Goal: Task Accomplishment & Management: Complete application form

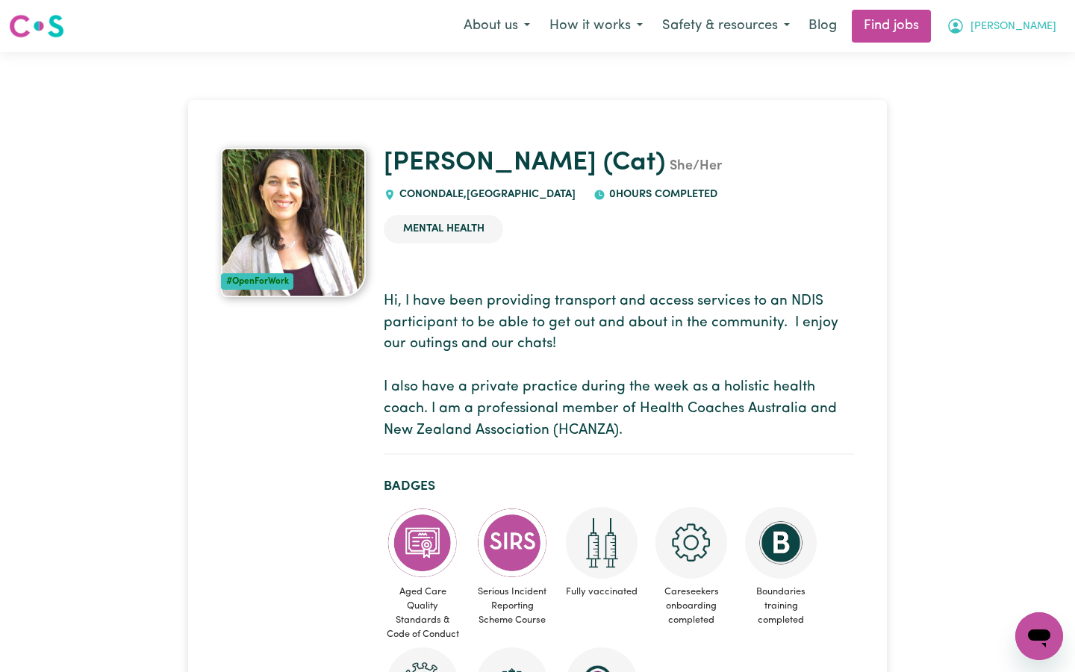
click at [1036, 24] on span "[PERSON_NAME]" at bounding box center [1014, 27] width 86 height 16
click at [1011, 52] on link "My Account" at bounding box center [1006, 58] width 118 height 28
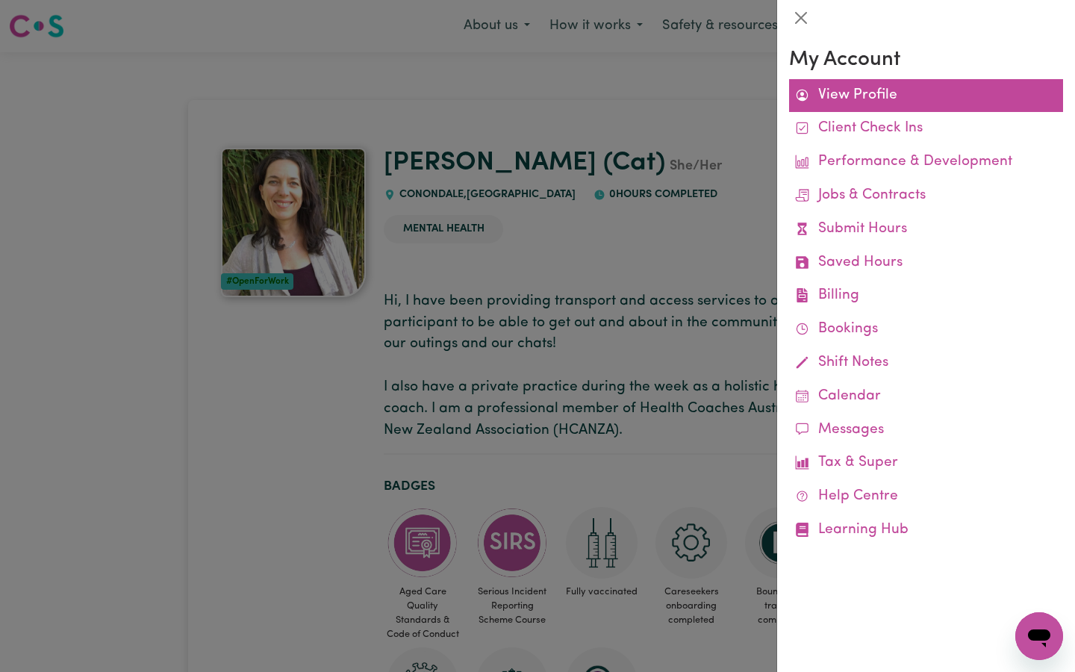
click at [853, 88] on link "View Profile" at bounding box center [926, 96] width 274 height 34
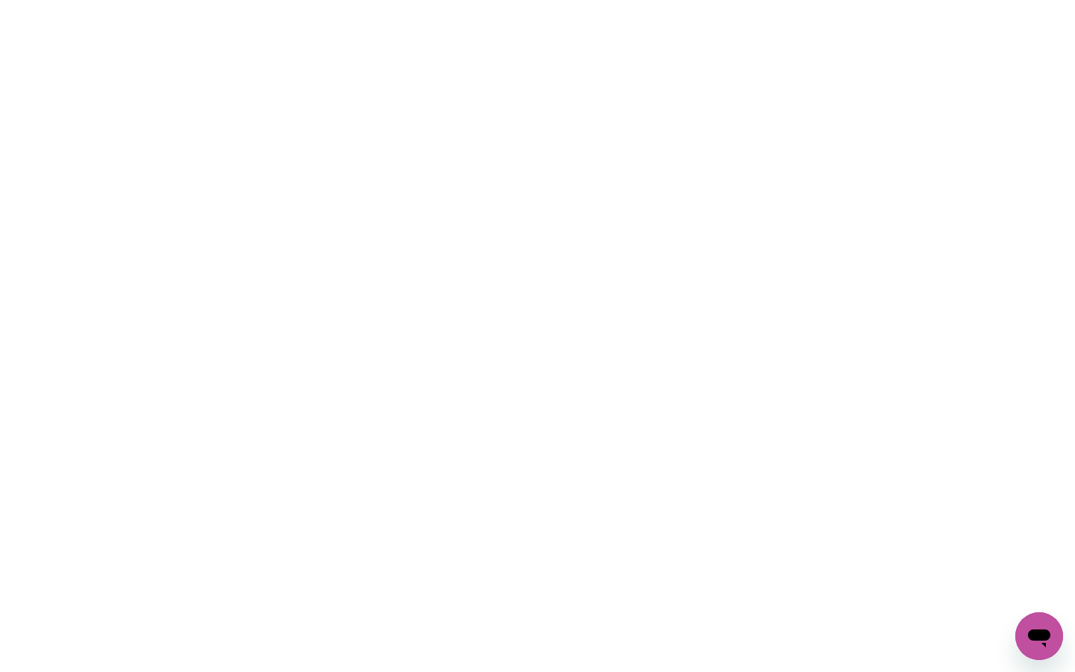
click at [832, 0] on html at bounding box center [537, 0] width 1075 height 0
click at [657, 0] on html at bounding box center [537, 0] width 1075 height 0
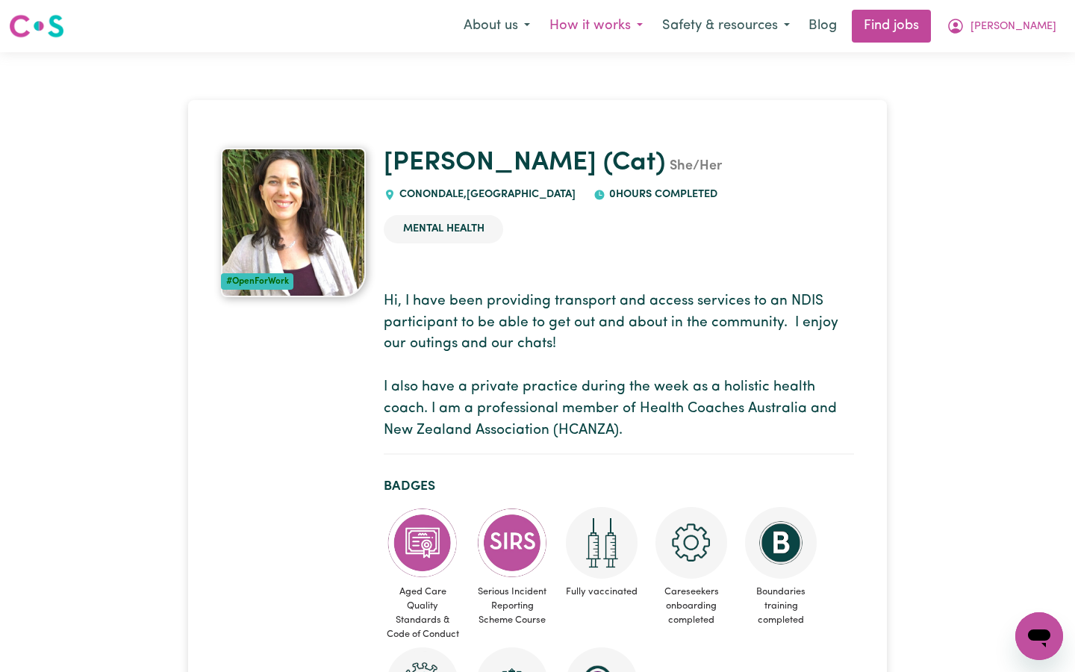
click at [653, 21] on button "How it works" at bounding box center [596, 25] width 113 height 31
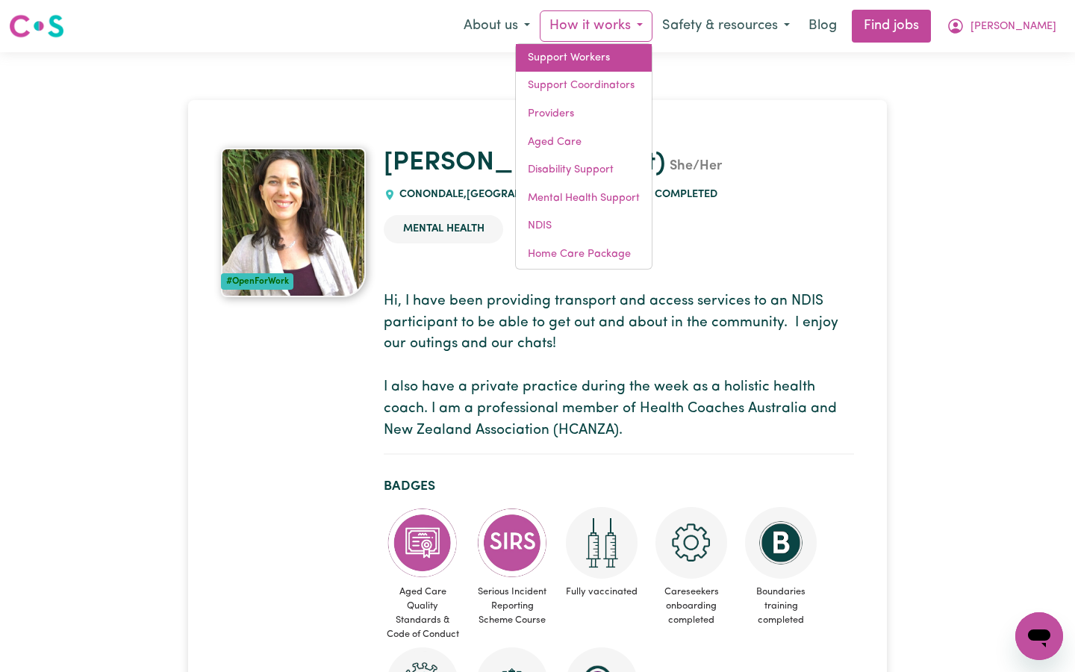
click at [639, 50] on link "Support Workers" at bounding box center [584, 58] width 136 height 28
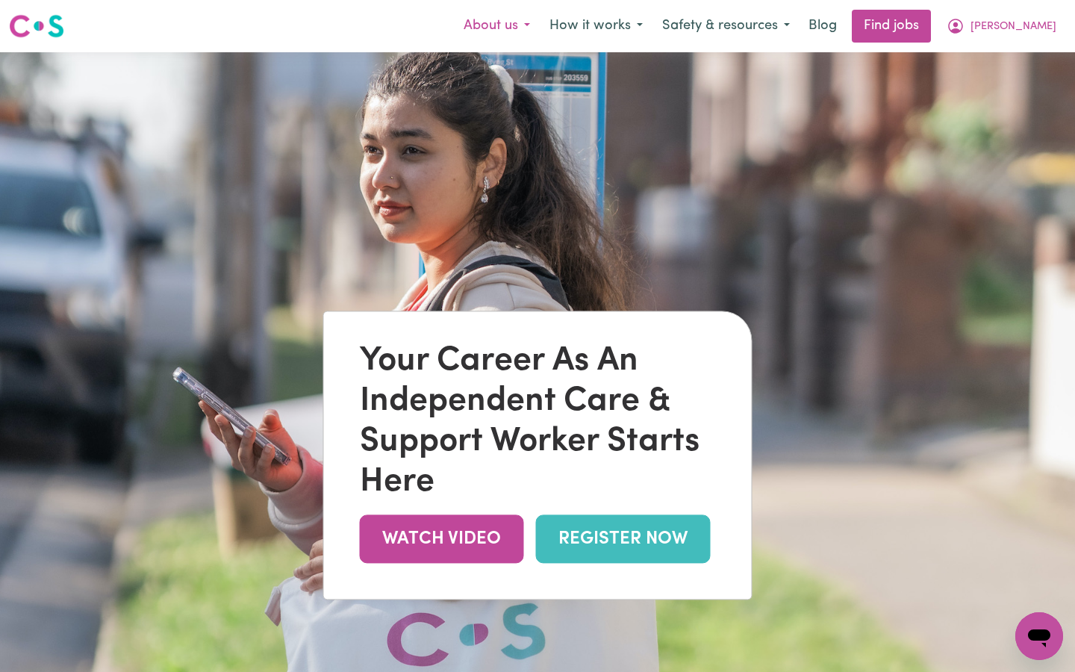
click at [540, 22] on button "About us" at bounding box center [497, 25] width 86 height 31
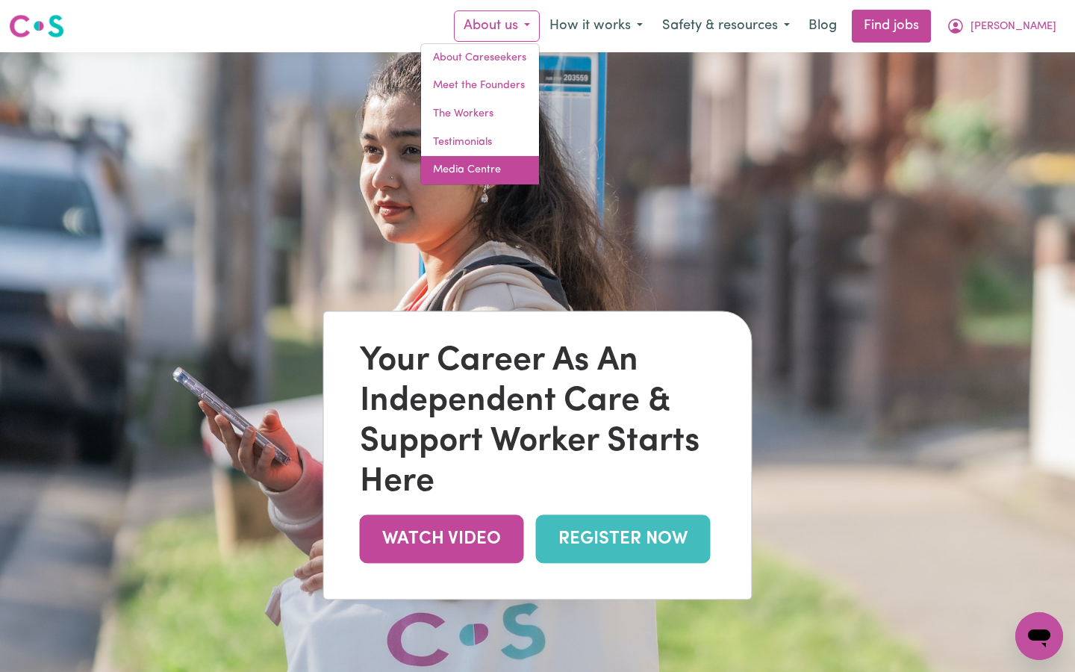
click at [505, 163] on link "Media Centre" at bounding box center [480, 170] width 118 height 28
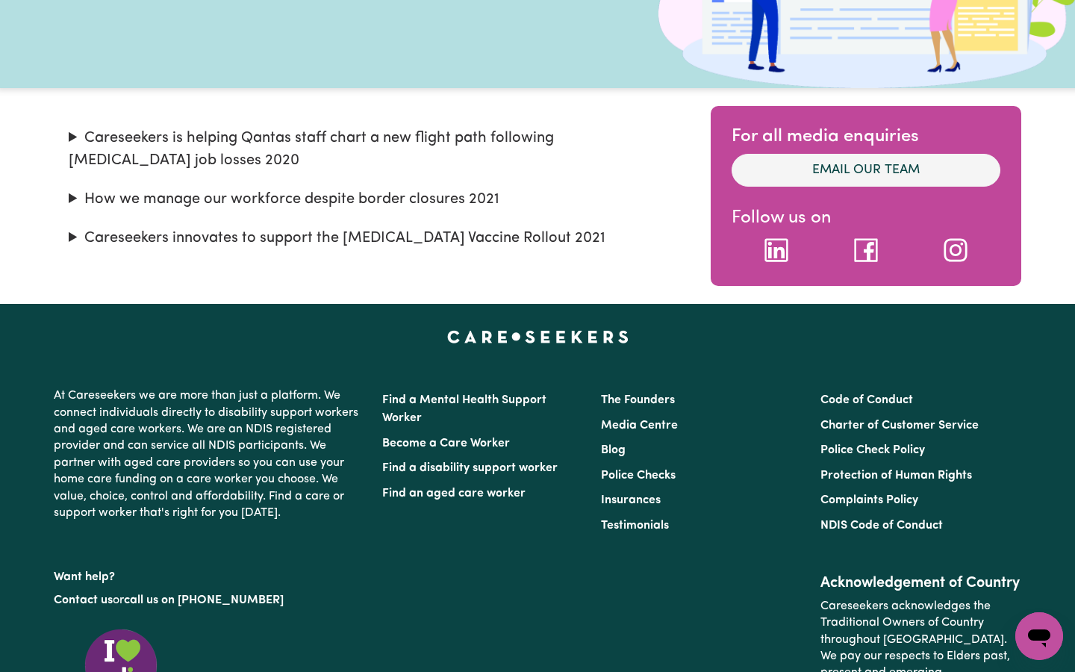
scroll to position [273, 0]
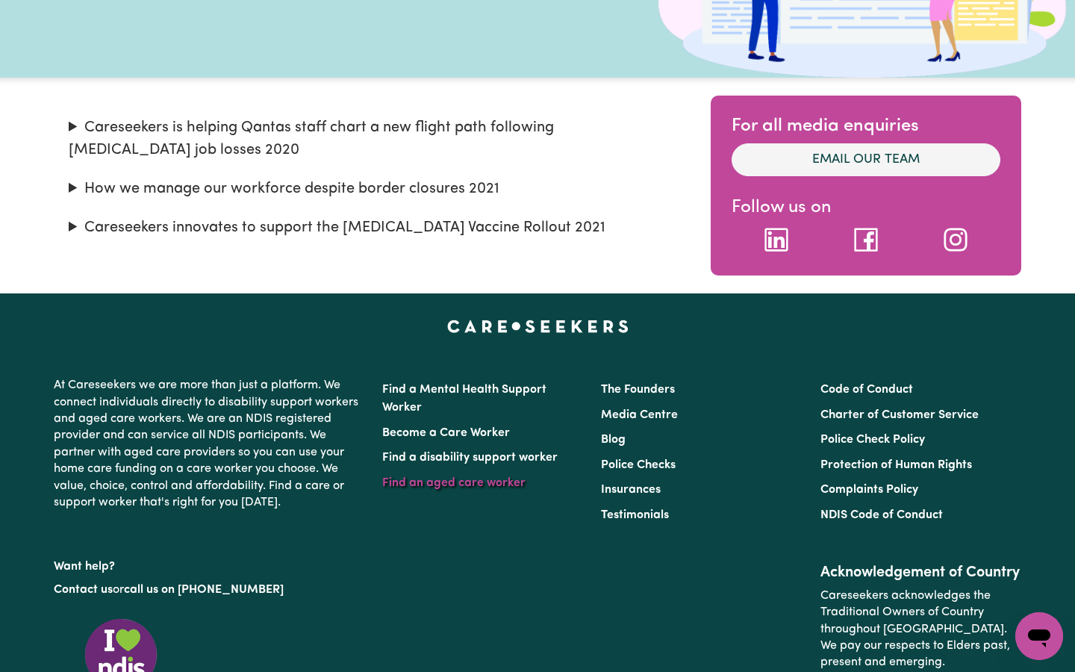
click at [462, 481] on link "Find an aged care worker" at bounding box center [453, 483] width 143 height 12
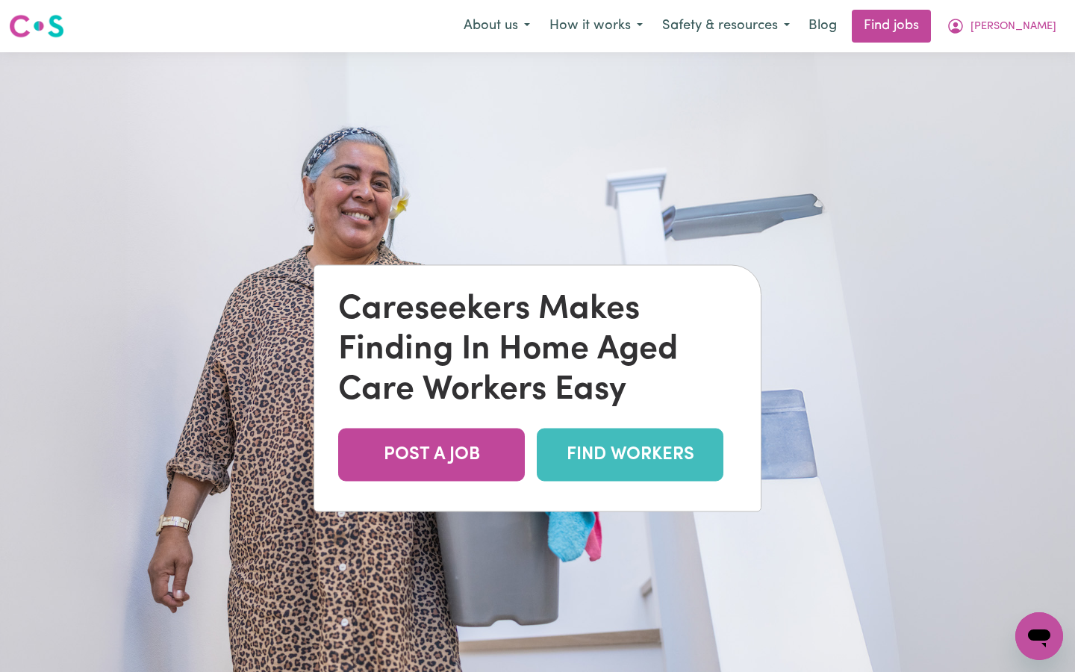
click at [614, 445] on link "FIND WORKERS" at bounding box center [630, 455] width 187 height 53
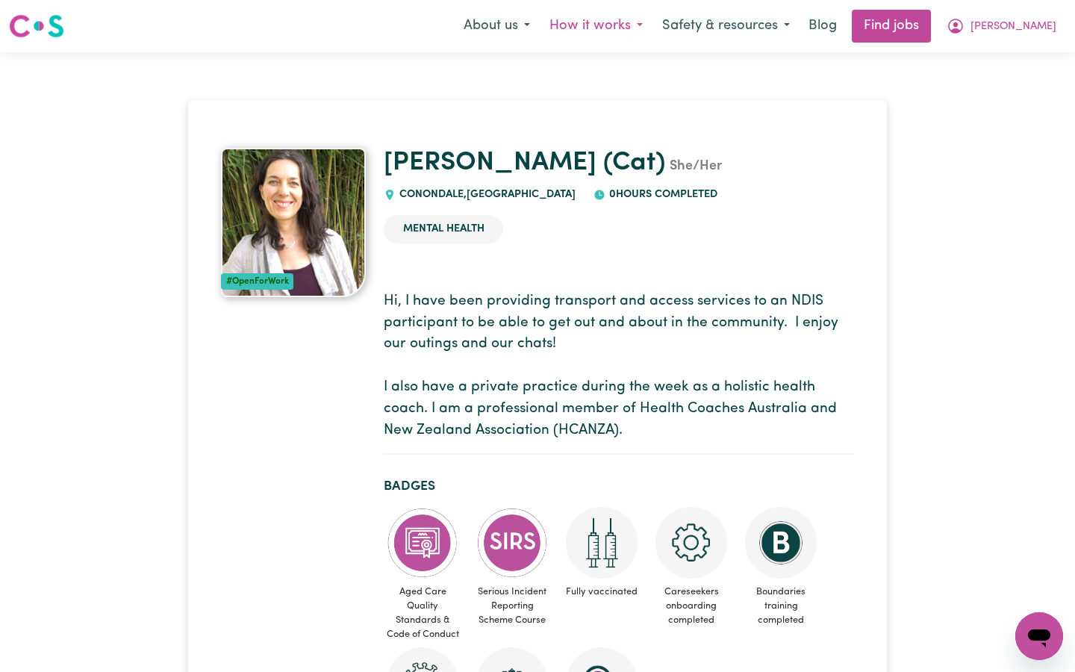
click at [652, 19] on button "How it works" at bounding box center [596, 25] width 113 height 31
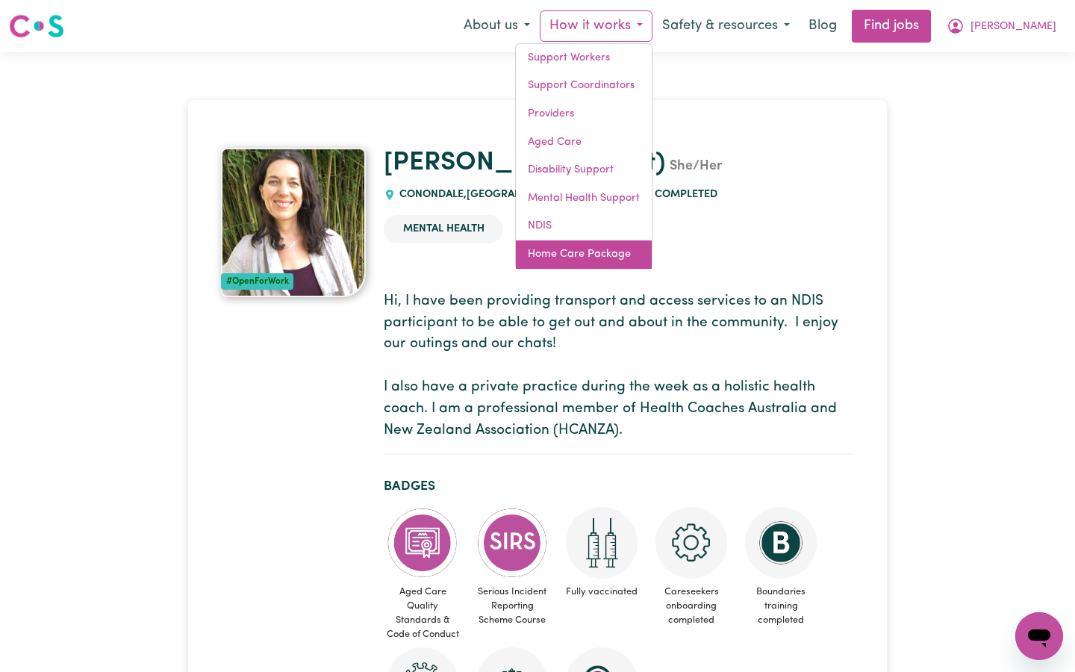
click at [623, 247] on link "Home Care Package" at bounding box center [584, 254] width 136 height 28
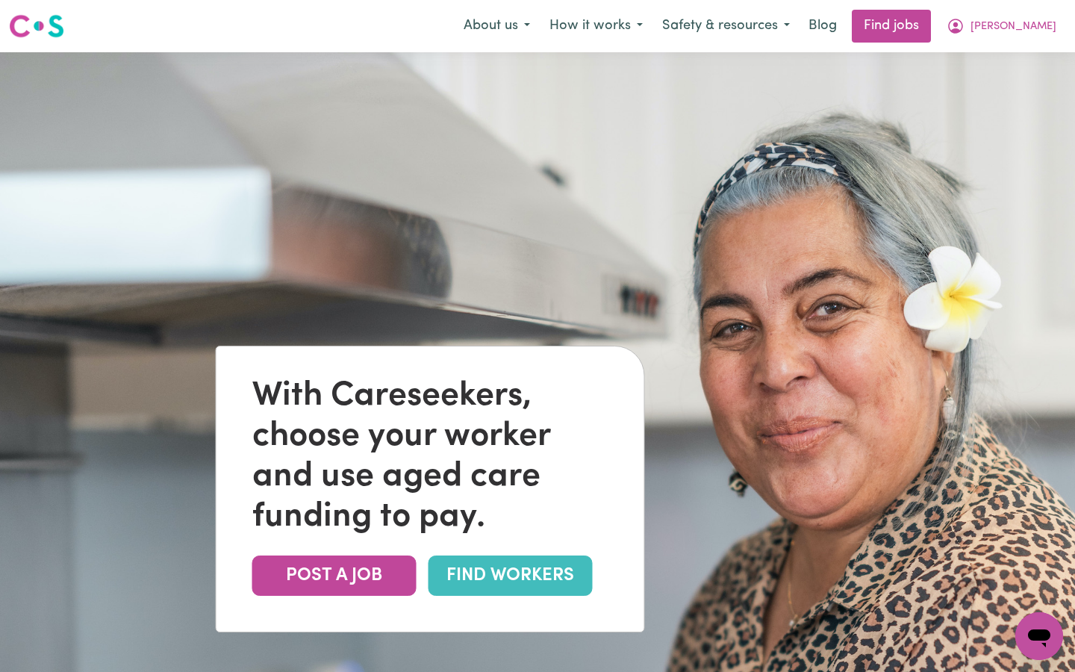
click at [505, 566] on link "FIND WORKERS" at bounding box center [511, 575] width 164 height 40
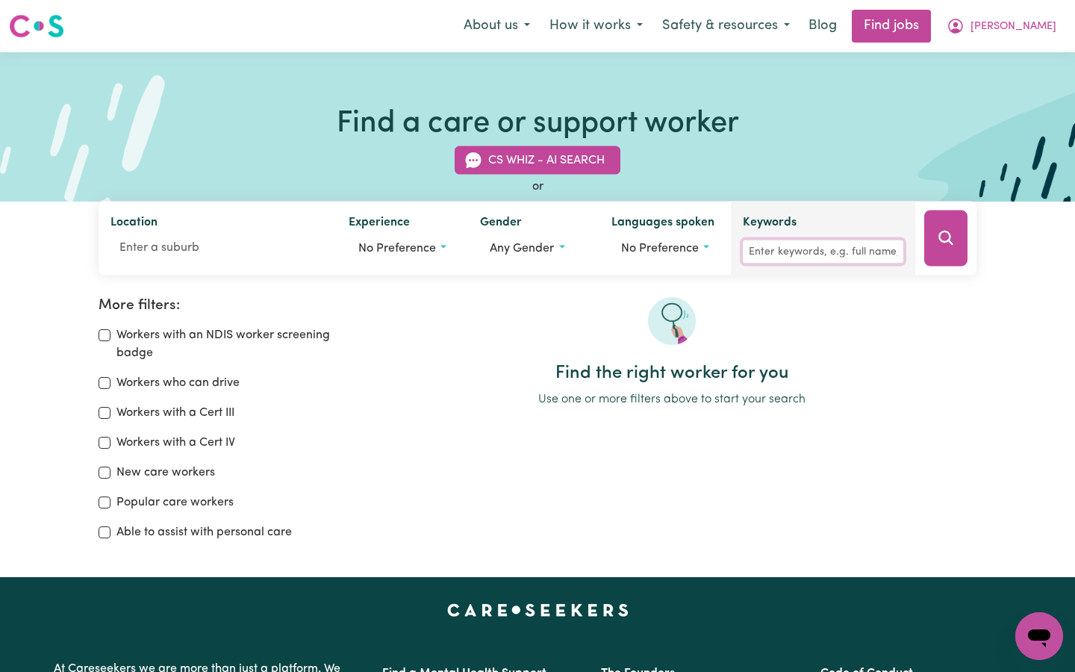
click at [775, 250] on input "Keywords" at bounding box center [823, 251] width 161 height 23
type input "[PERSON_NAME]"
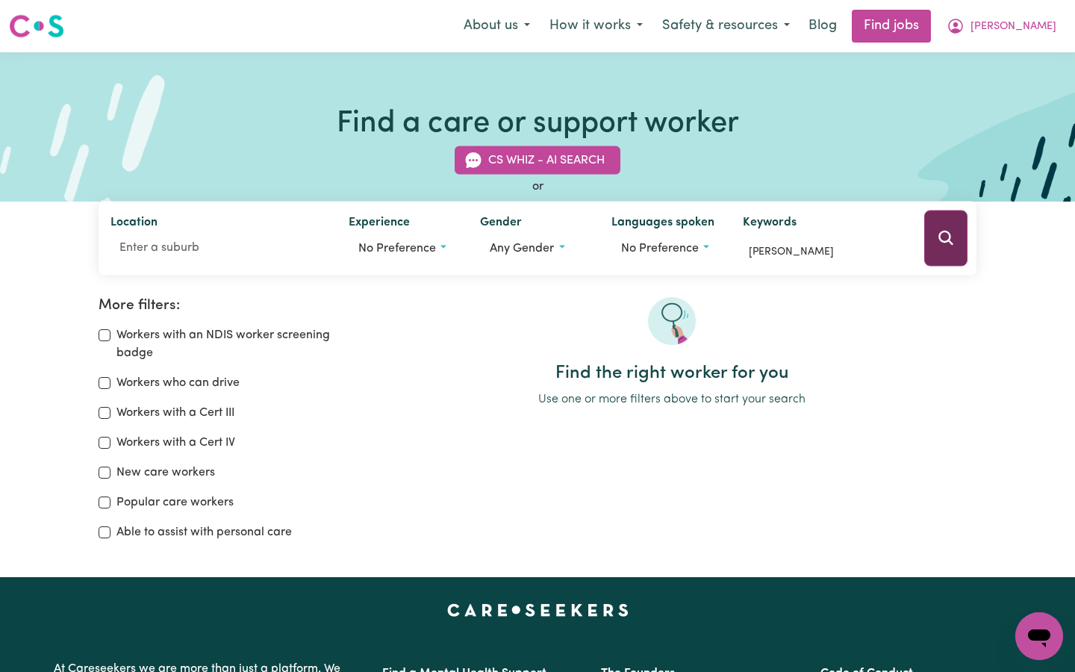
click at [939, 242] on icon "Search" at bounding box center [946, 238] width 18 height 18
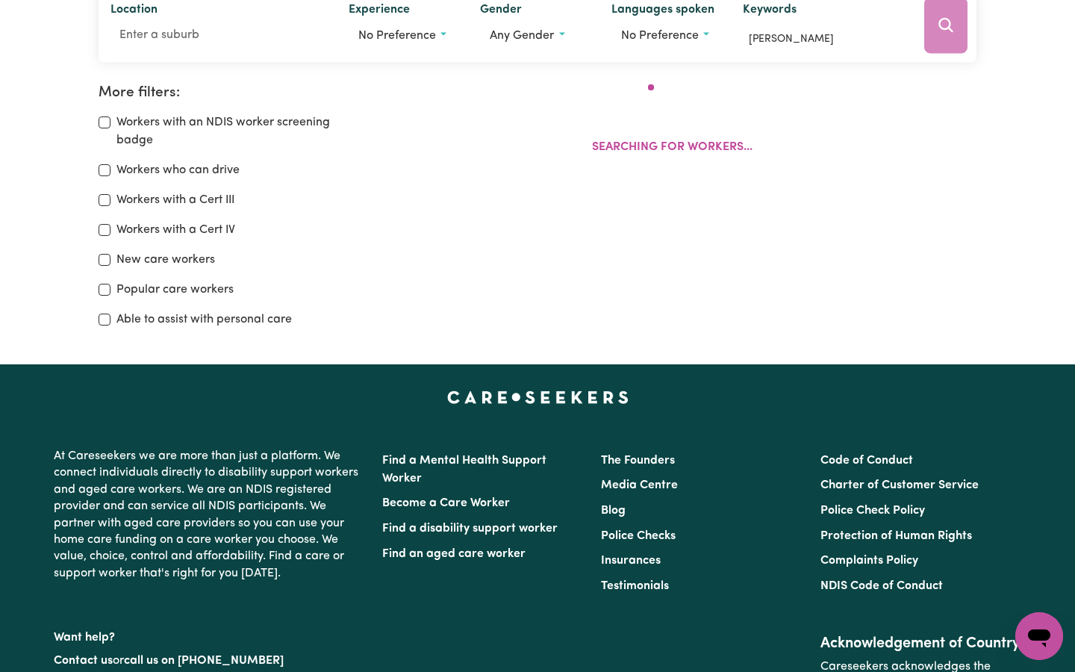
scroll to position [249, 0]
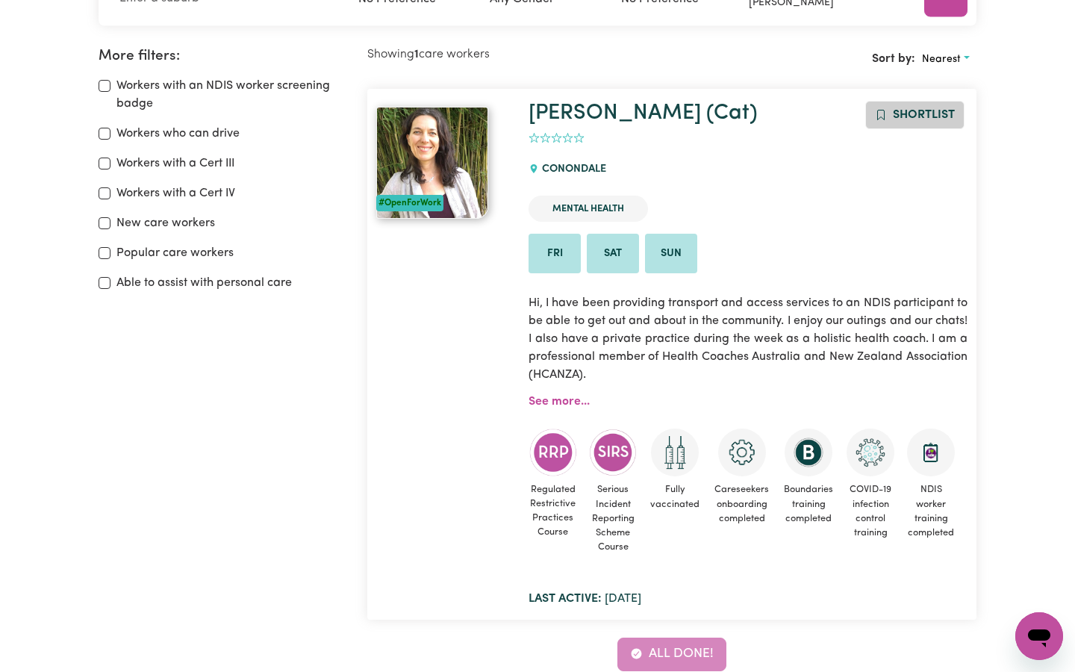
click at [915, 110] on span "Shortlist" at bounding box center [924, 115] width 62 height 12
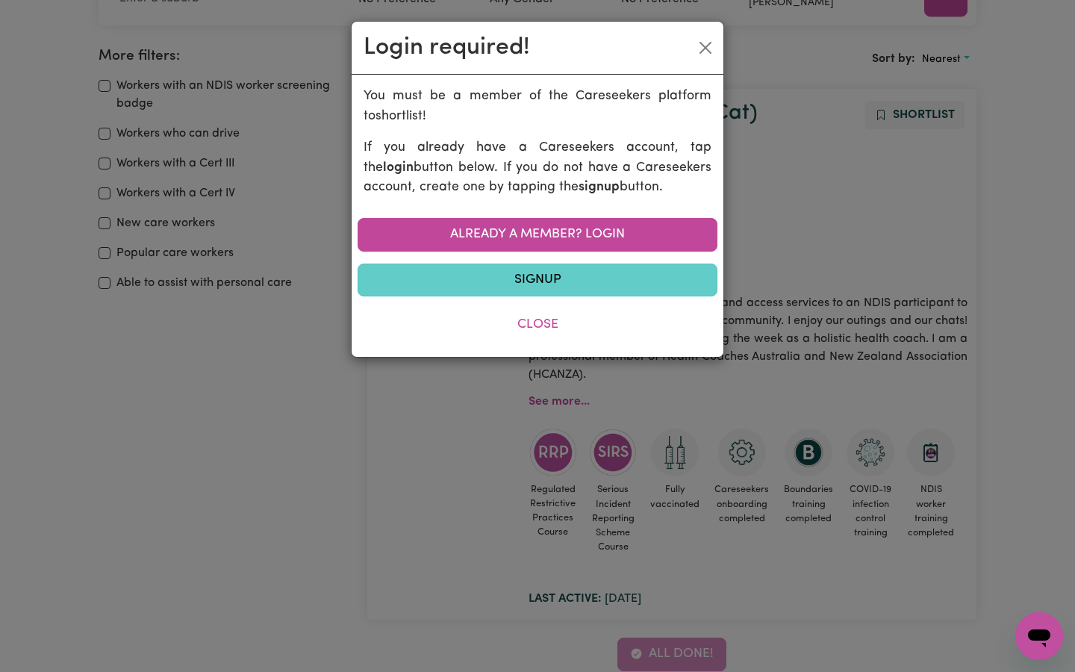
click at [540, 274] on link "Signup" at bounding box center [538, 280] width 360 height 33
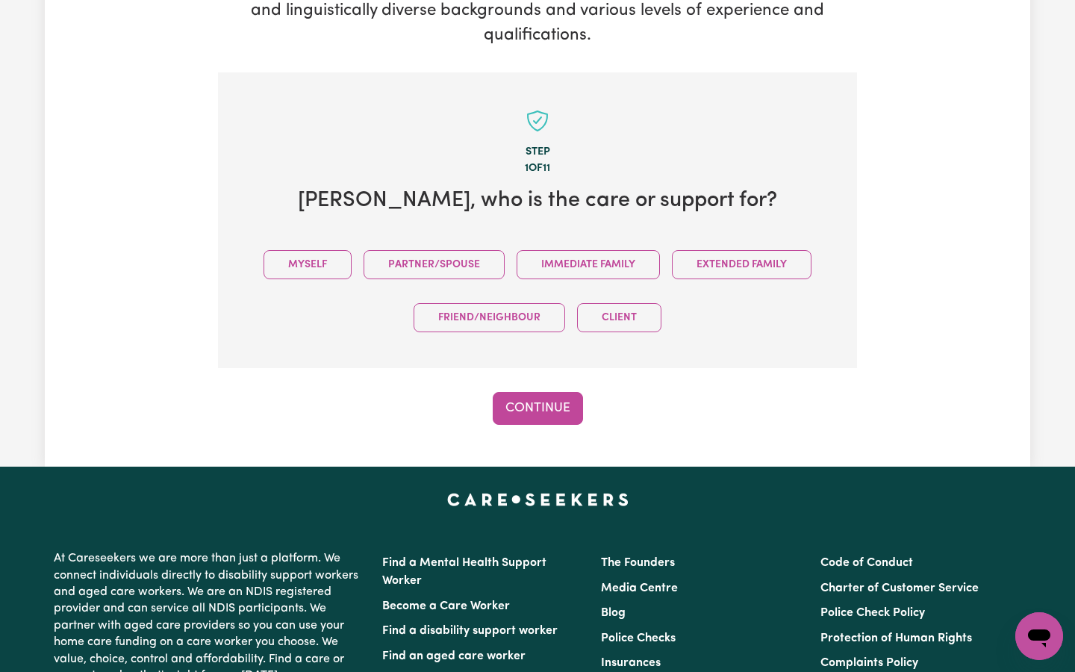
scroll to position [325, 0]
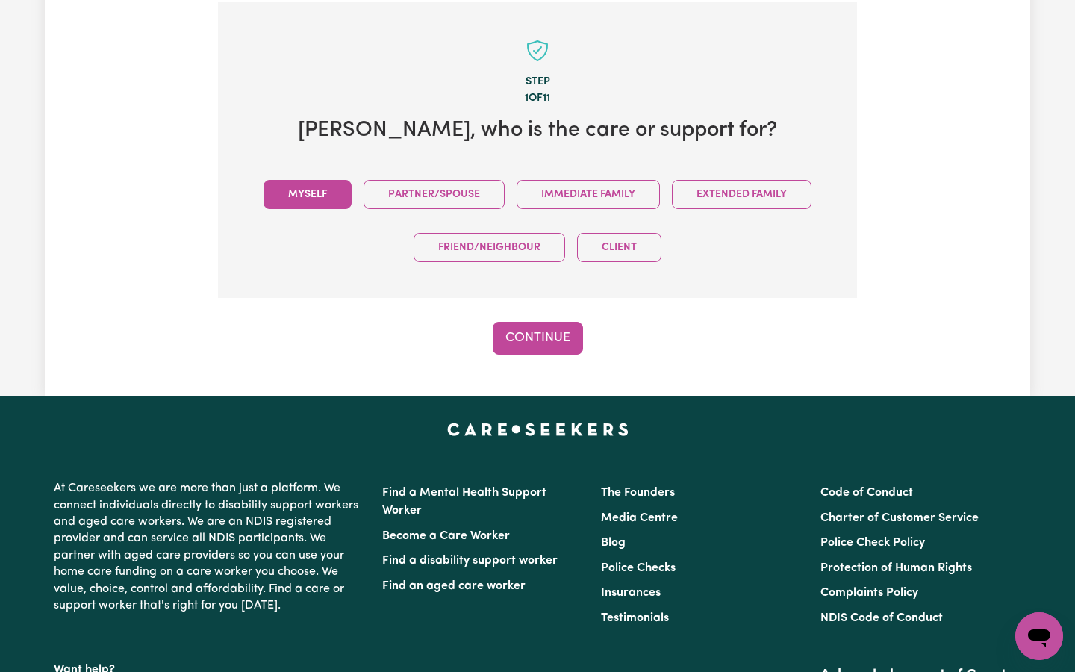
click at [308, 189] on button "Myself" at bounding box center [308, 194] width 88 height 29
click at [531, 326] on button "Continue" at bounding box center [538, 338] width 90 height 33
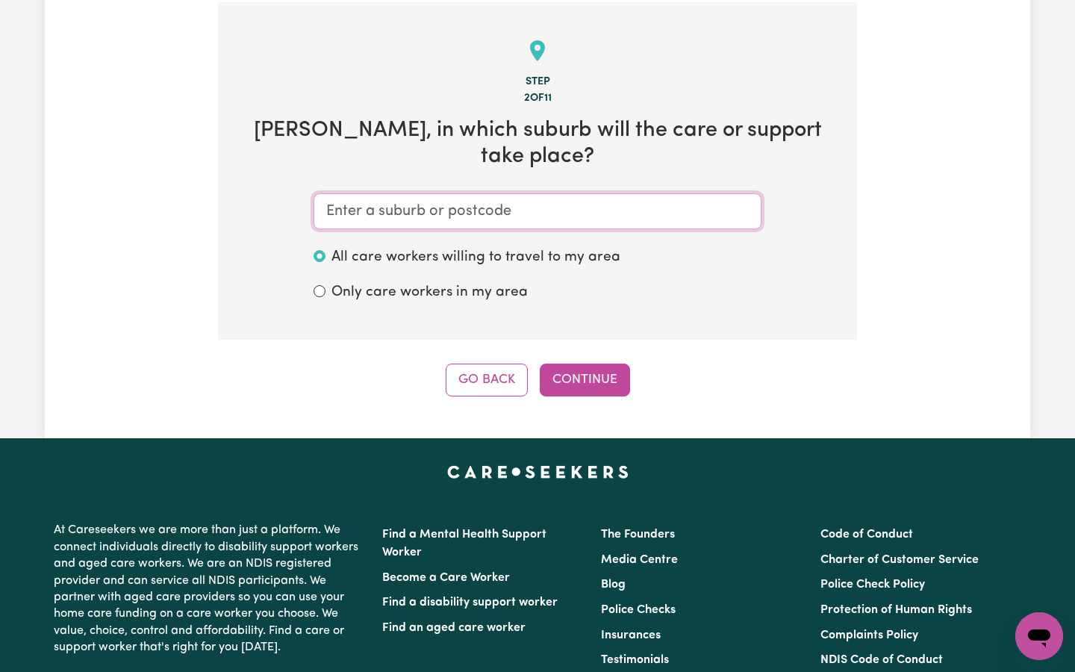
click at [384, 193] on input "text" at bounding box center [538, 211] width 448 height 36
type input "co"
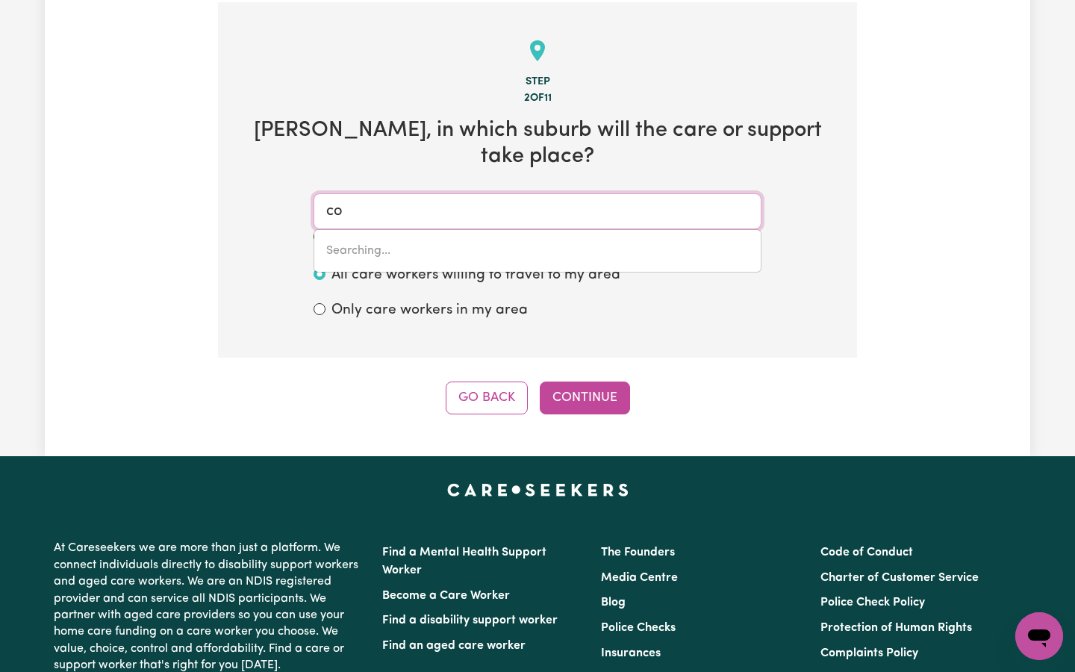
type input "coAL CREEK, Queensland, 4312"
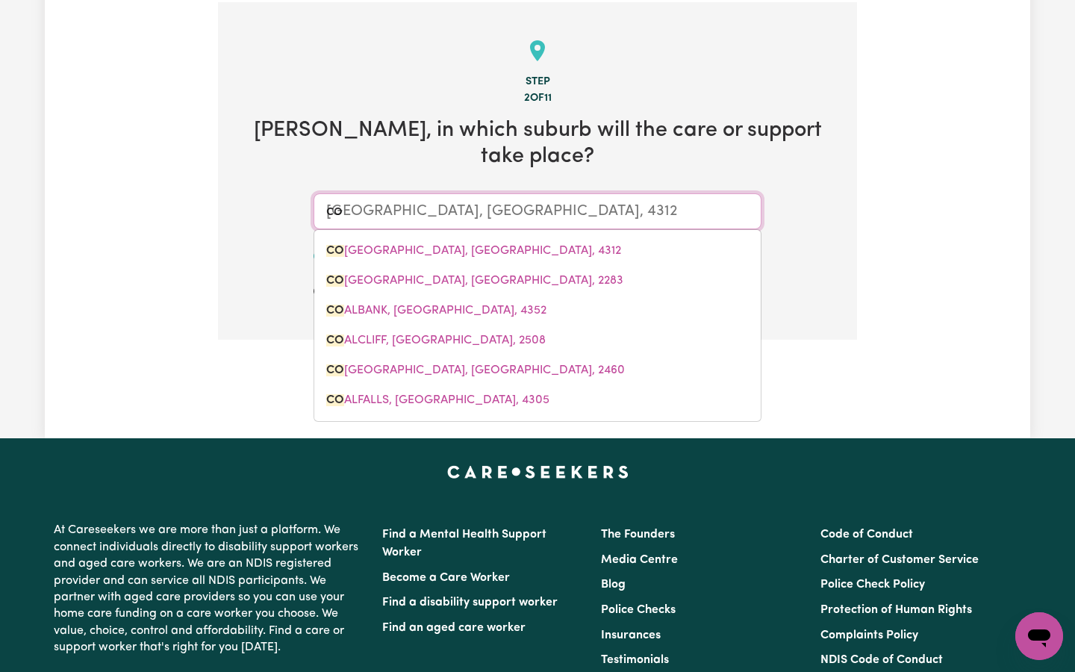
type input "coo"
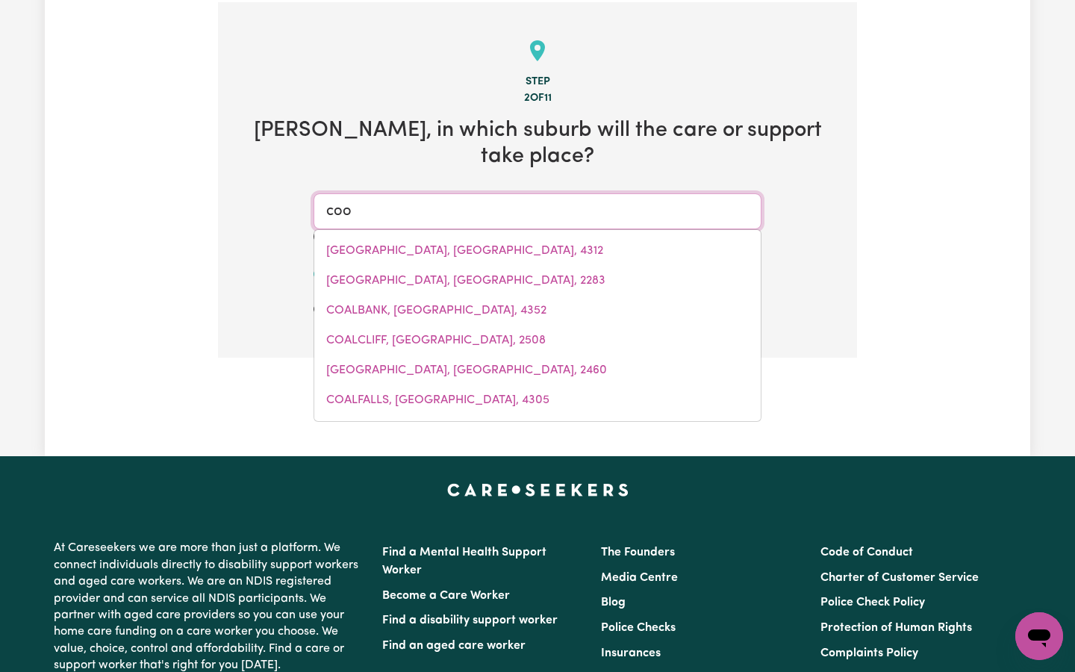
type input "cooBER PEDY, South Australia, 5723"
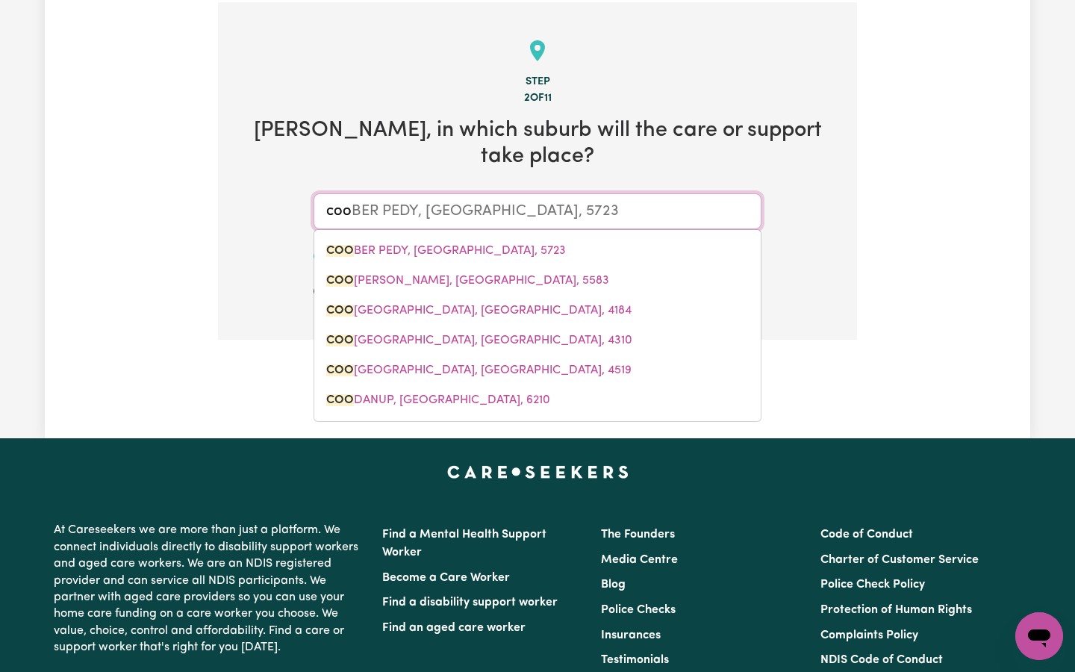
type input "co"
type input "coAL CREEK, Queensland, 4312"
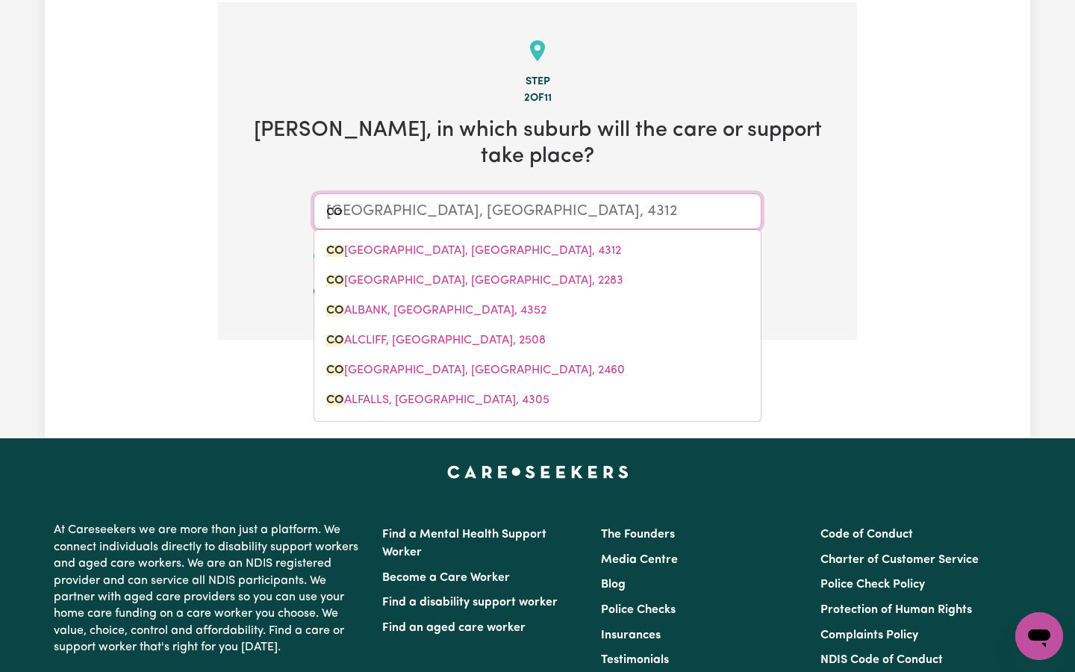
type input "con"
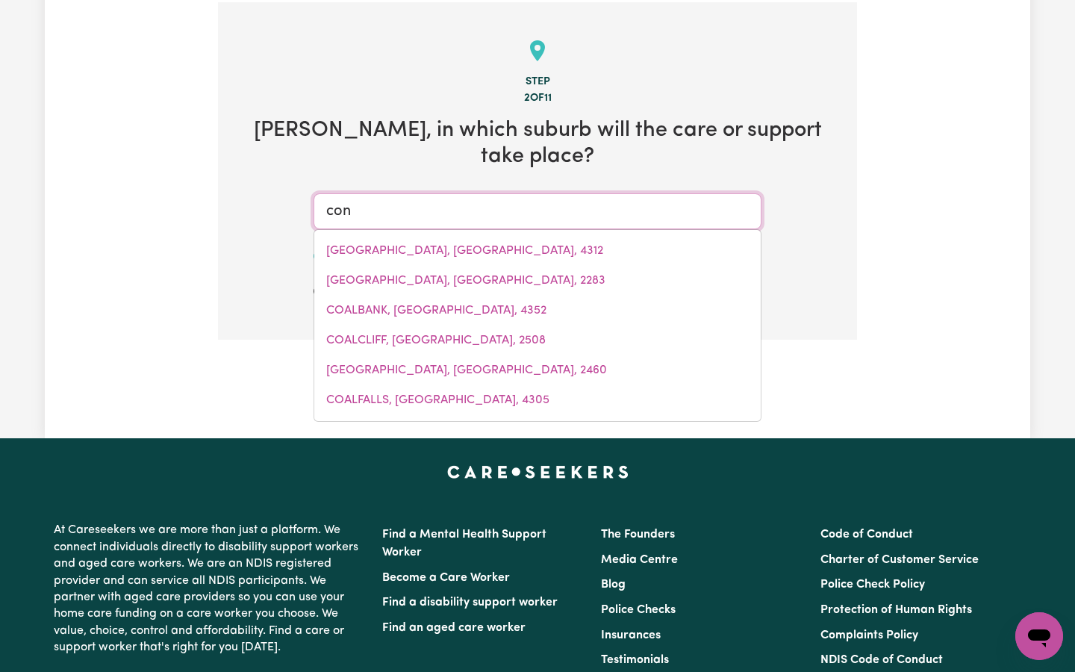
type input "conA CREEK, Queensland, 4722"
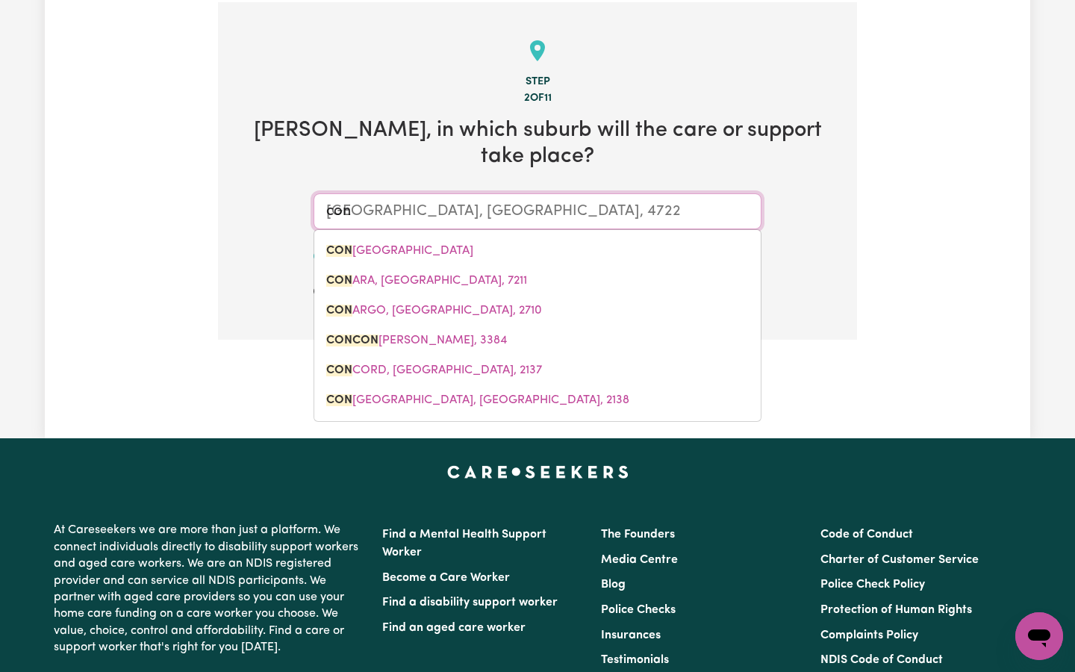
type input "cono"
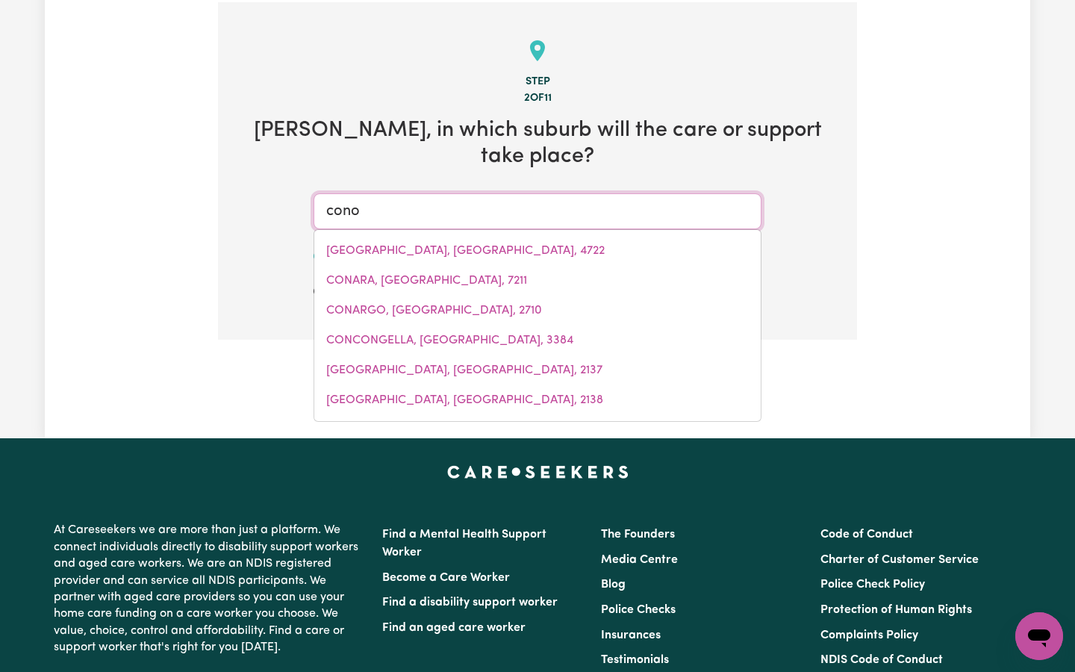
type input "conoNDALE, Queensland, 4552"
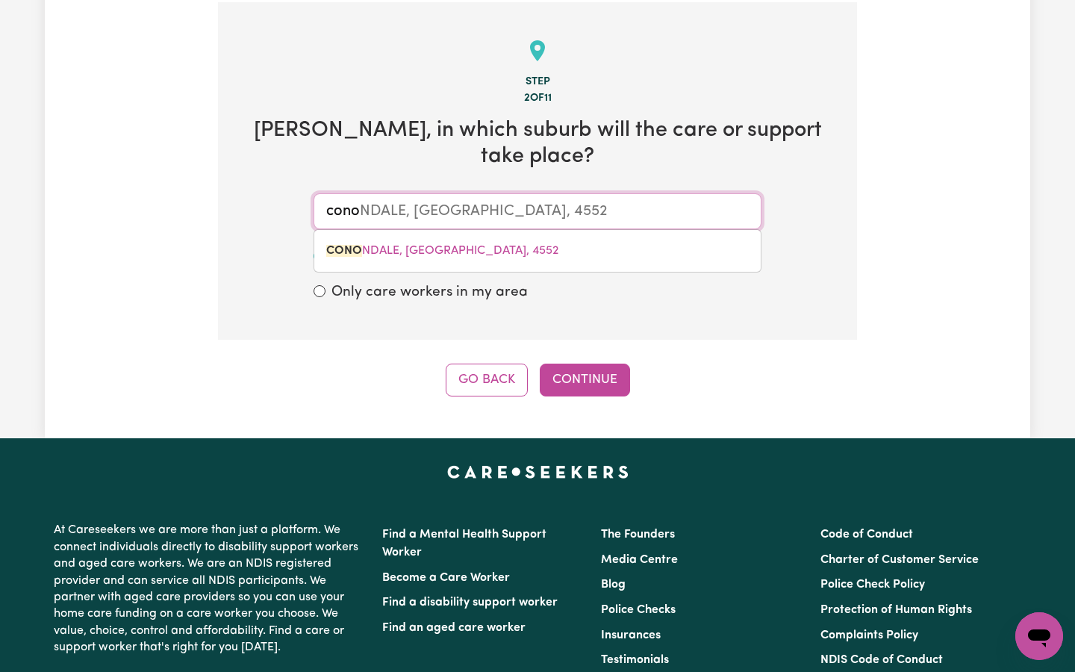
type input "conon"
type input "cononDALE, Queensland, 4552"
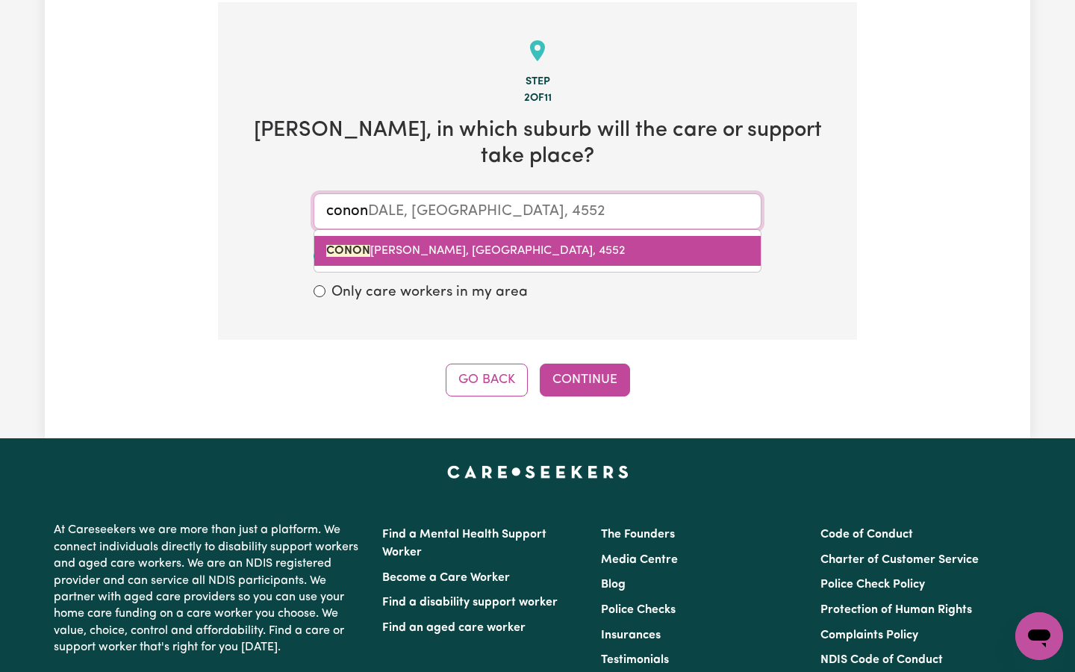
click at [357, 245] on mark "CONON" at bounding box center [348, 251] width 44 height 12
type input "CONONDALE, Queensland, 4552"
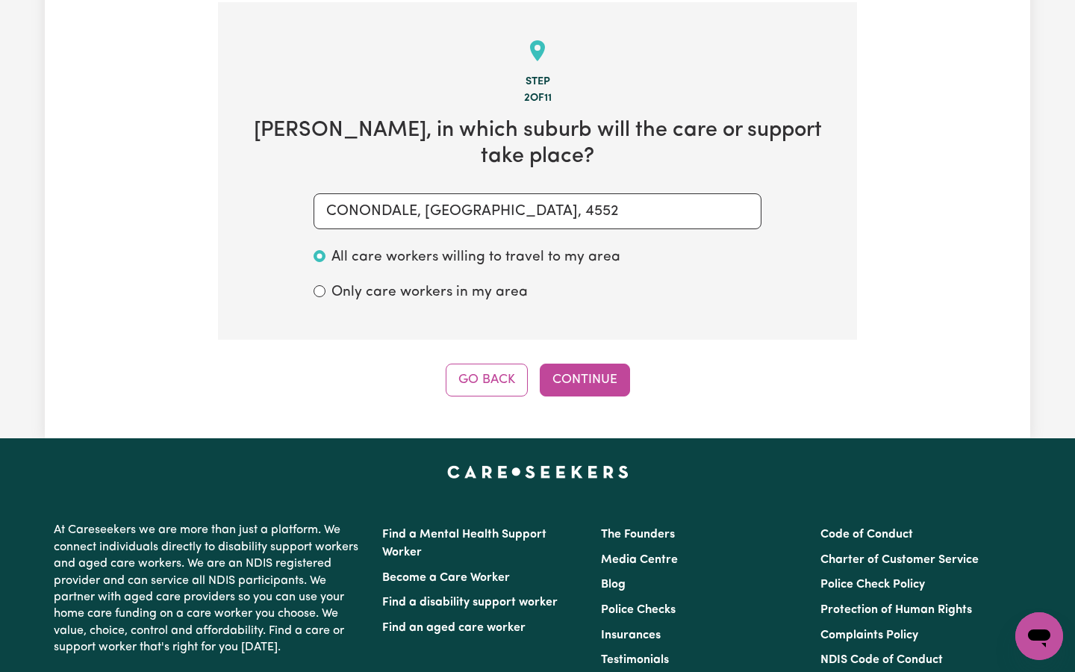
click at [320, 285] on input "Only care workers in my area" at bounding box center [320, 291] width 12 height 12
radio input "true"
click at [568, 364] on button "Continue" at bounding box center [585, 380] width 90 height 33
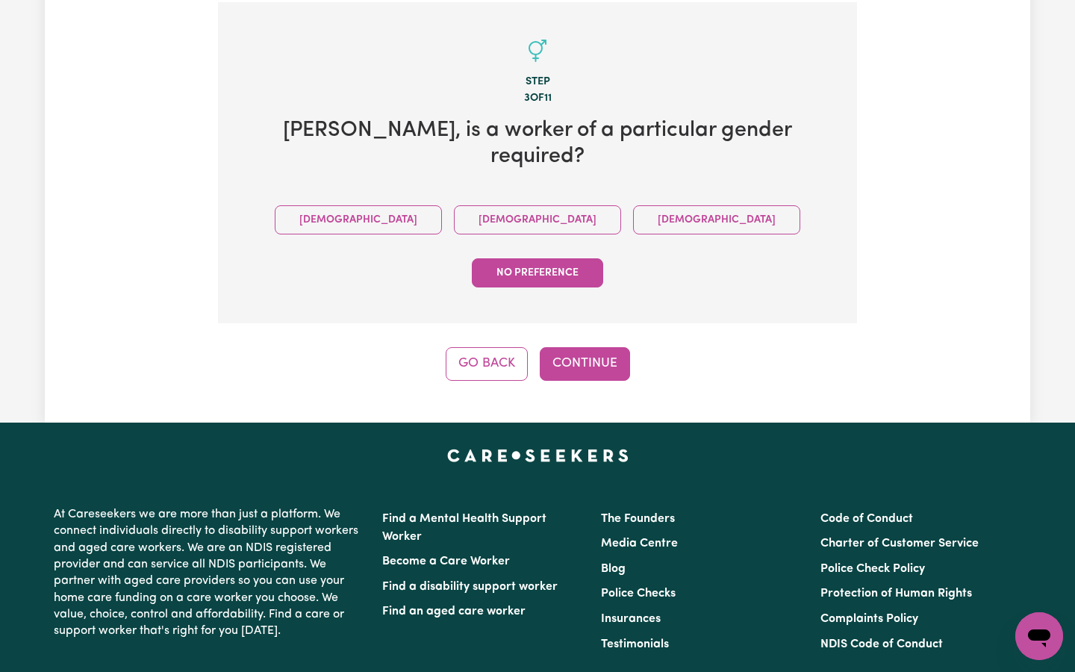
click at [603, 258] on button "No preference" at bounding box center [537, 272] width 131 height 29
click at [571, 347] on button "Continue" at bounding box center [585, 363] width 90 height 33
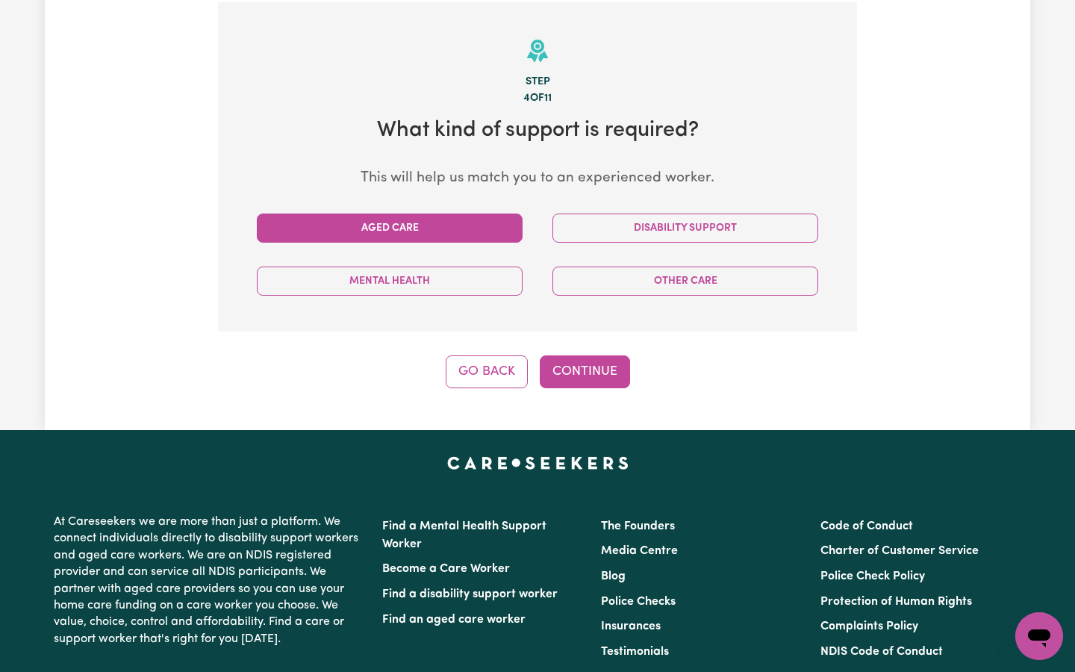
click at [479, 218] on button "Aged Care" at bounding box center [390, 228] width 266 height 29
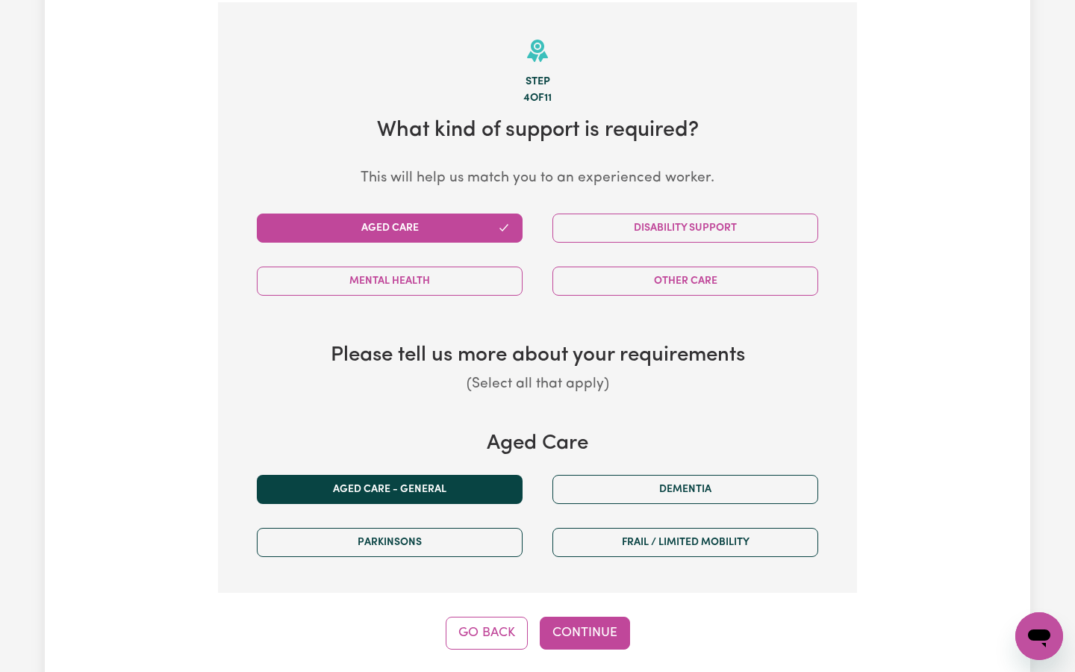
click at [467, 475] on button "Aged care - General" at bounding box center [390, 489] width 266 height 29
click at [575, 617] on button "Continue" at bounding box center [585, 633] width 90 height 33
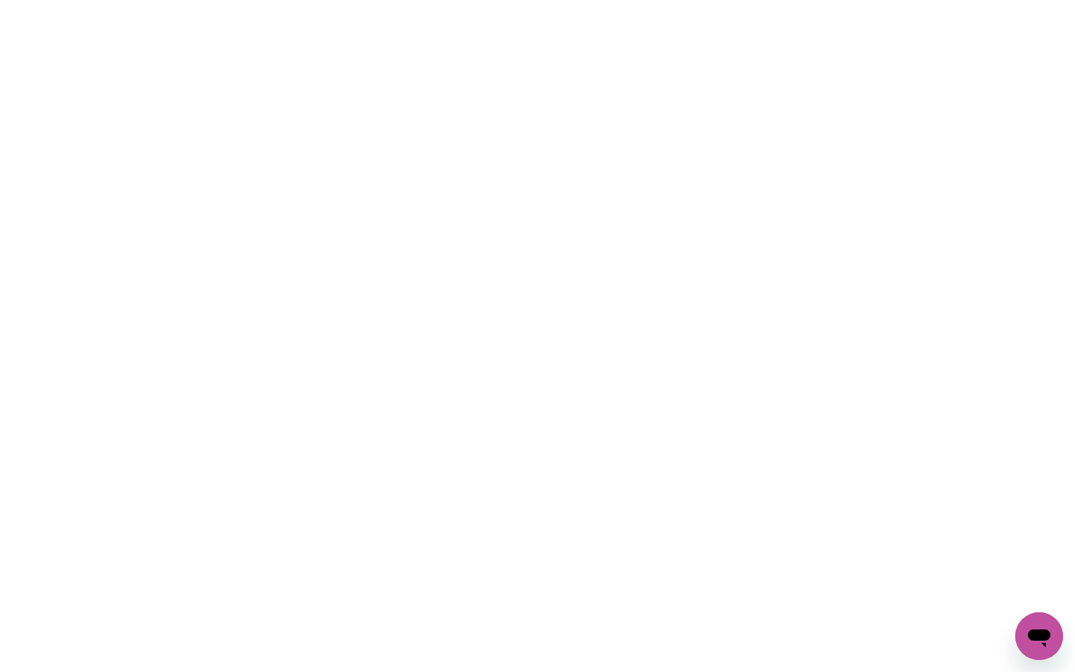
click at [1034, 632] on icon "Open messaging window" at bounding box center [1039, 638] width 22 height 18
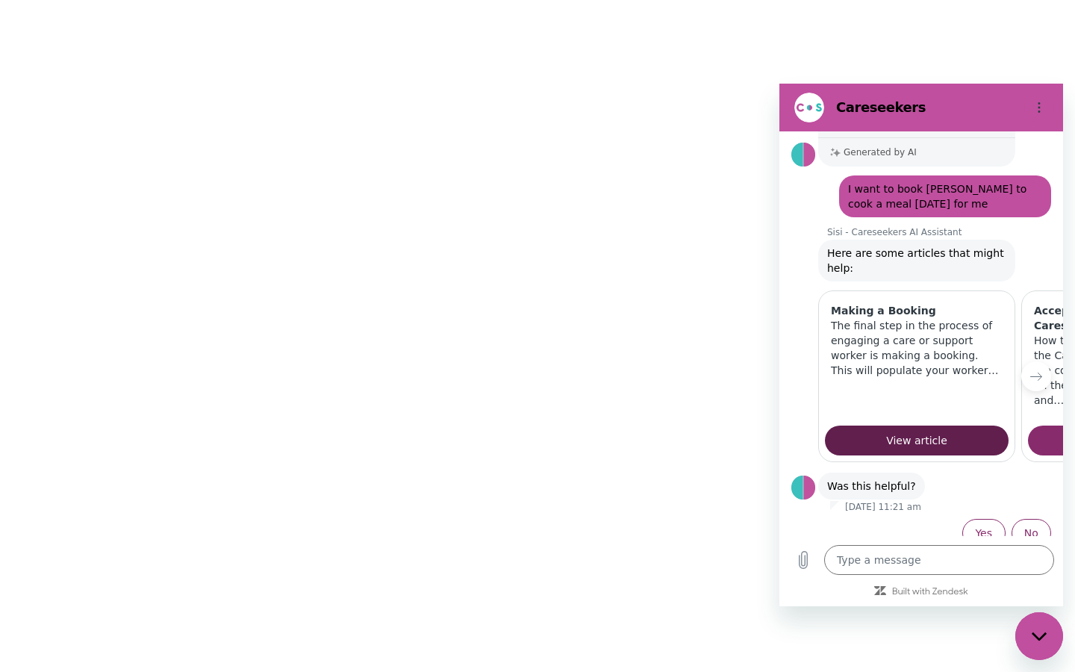
click at [910, 432] on span "View article" at bounding box center [916, 441] width 61 height 18
type textarea "x"
click at [432, 0] on html at bounding box center [537, 0] width 1075 height 0
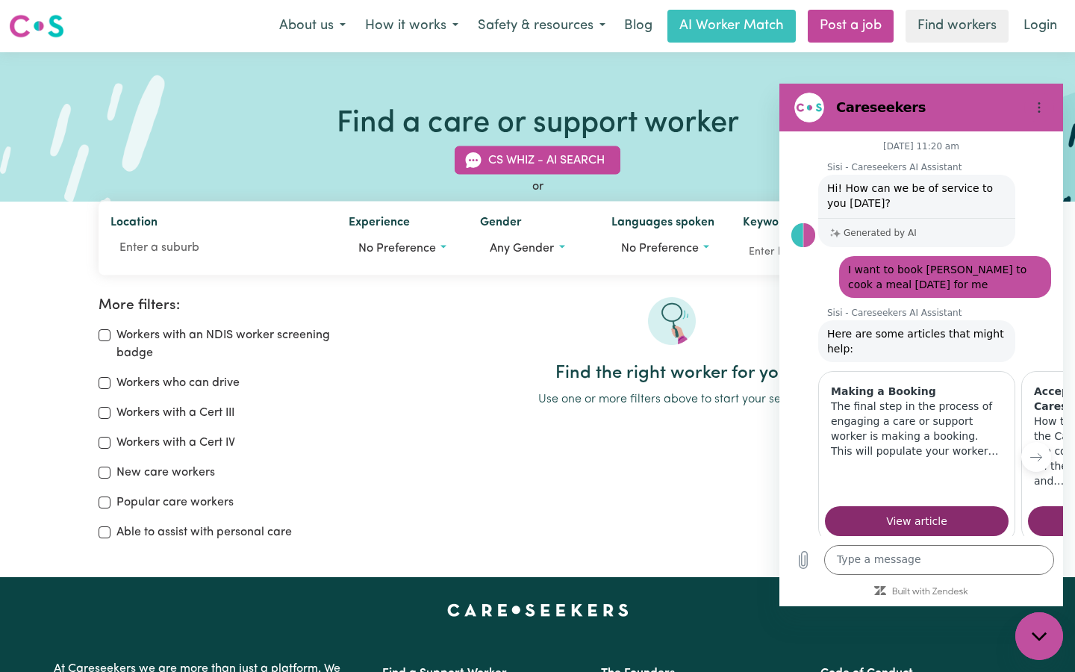
scroll to position [81, 0]
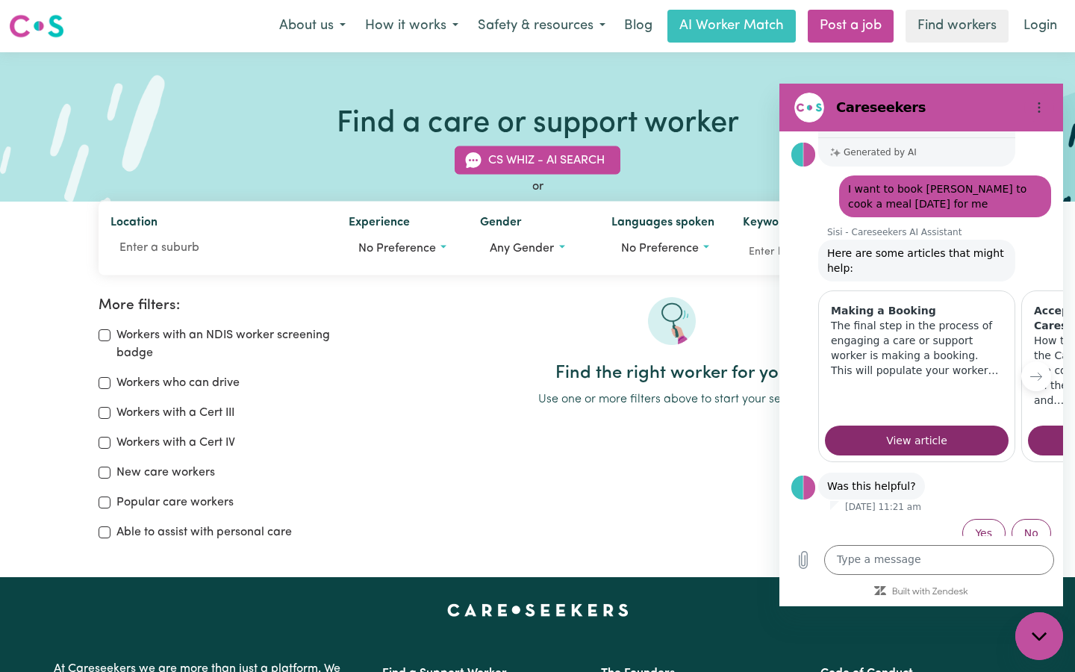
click at [1036, 635] on icon "Close messaging window" at bounding box center [1038, 636] width 15 height 8
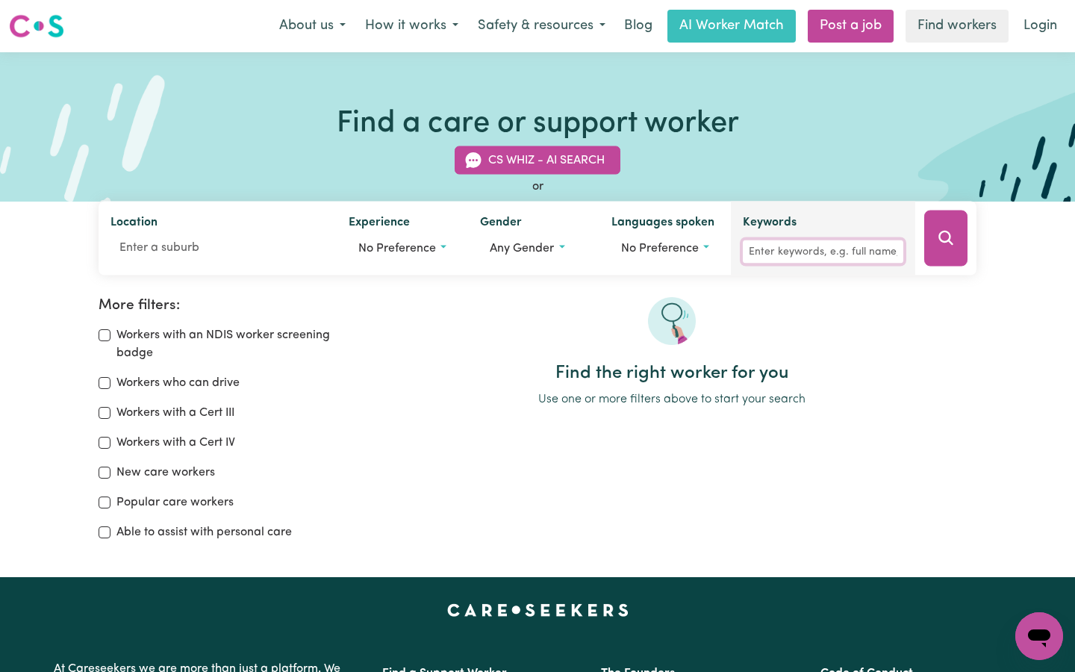
click at [818, 249] on input "Keywords" at bounding box center [823, 251] width 161 height 23
type input "Catherine smit"
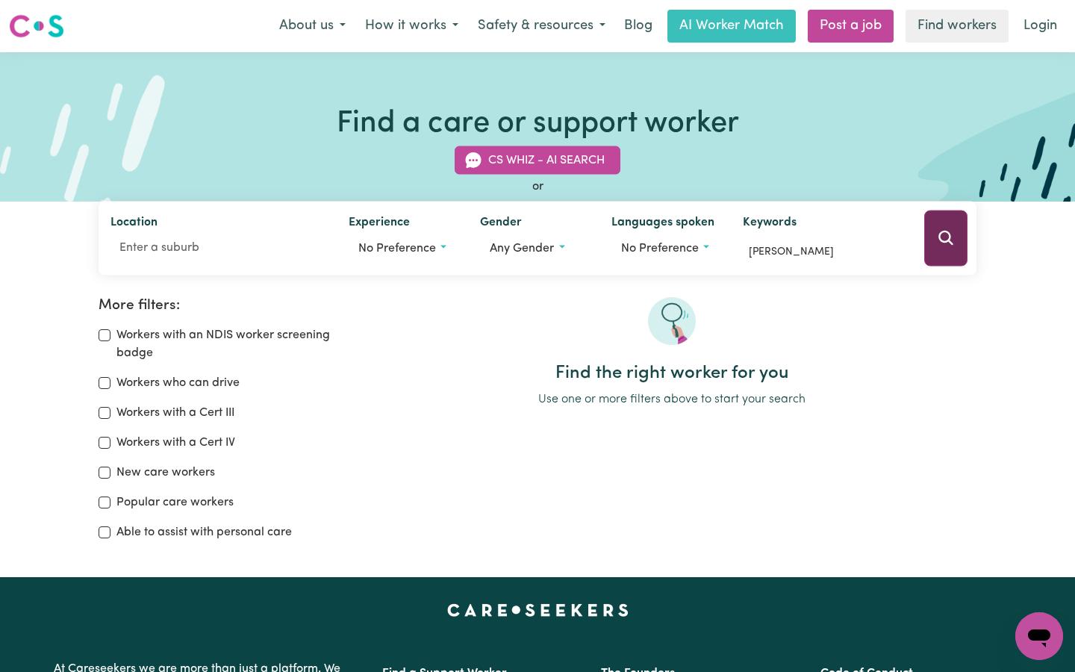
click at [935, 239] on button "Search" at bounding box center [945, 239] width 43 height 56
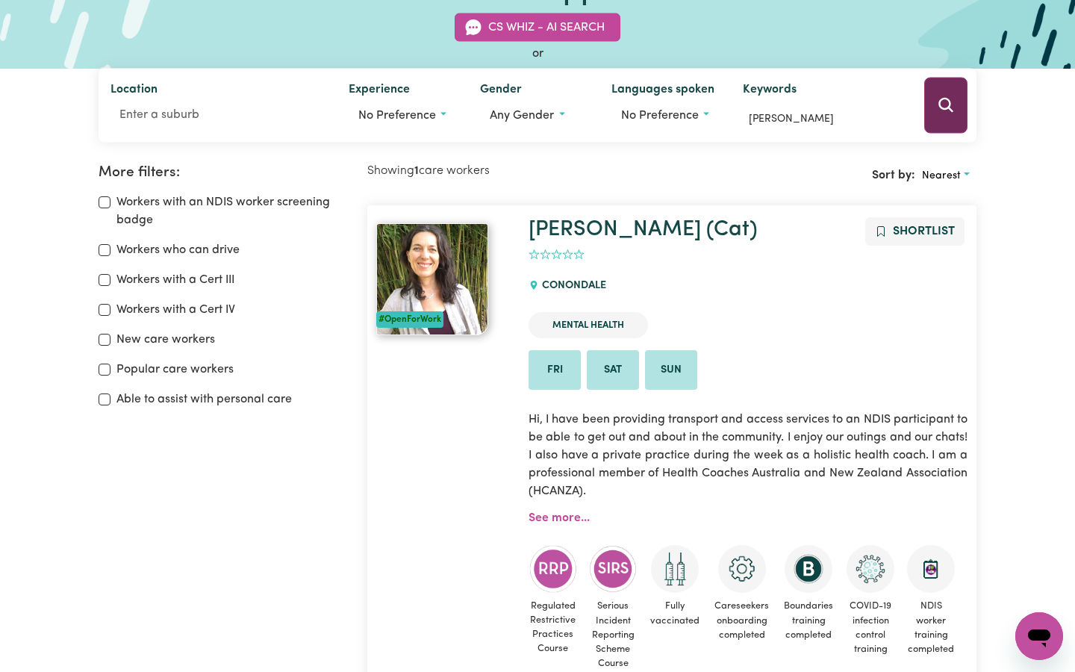
scroll to position [135, 0]
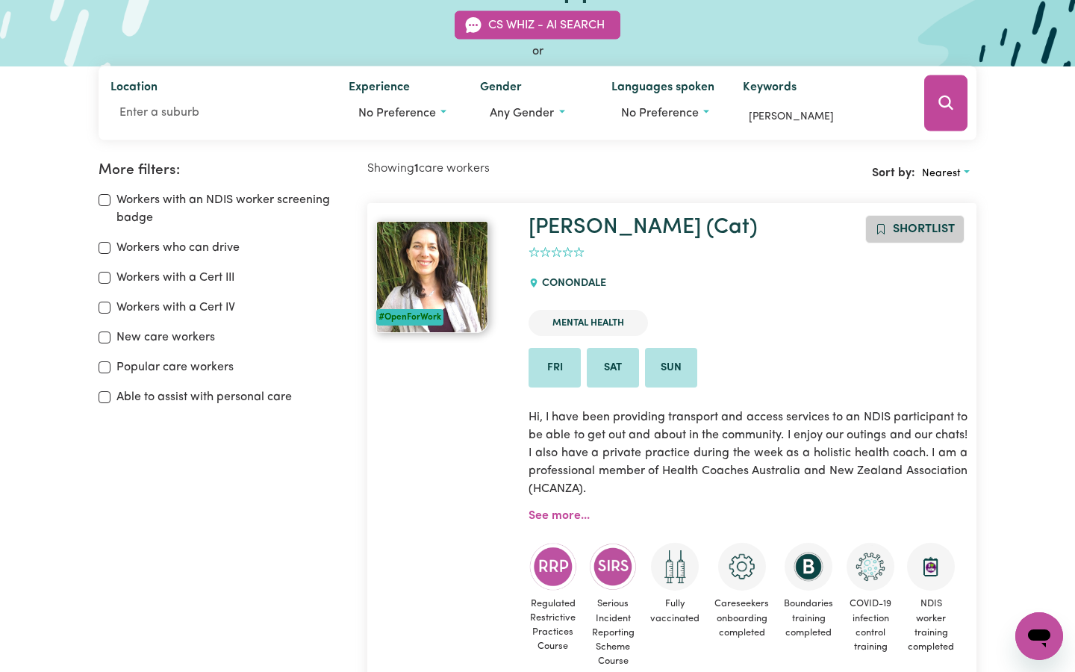
click at [921, 222] on button "Shortlist" at bounding box center [914, 229] width 99 height 28
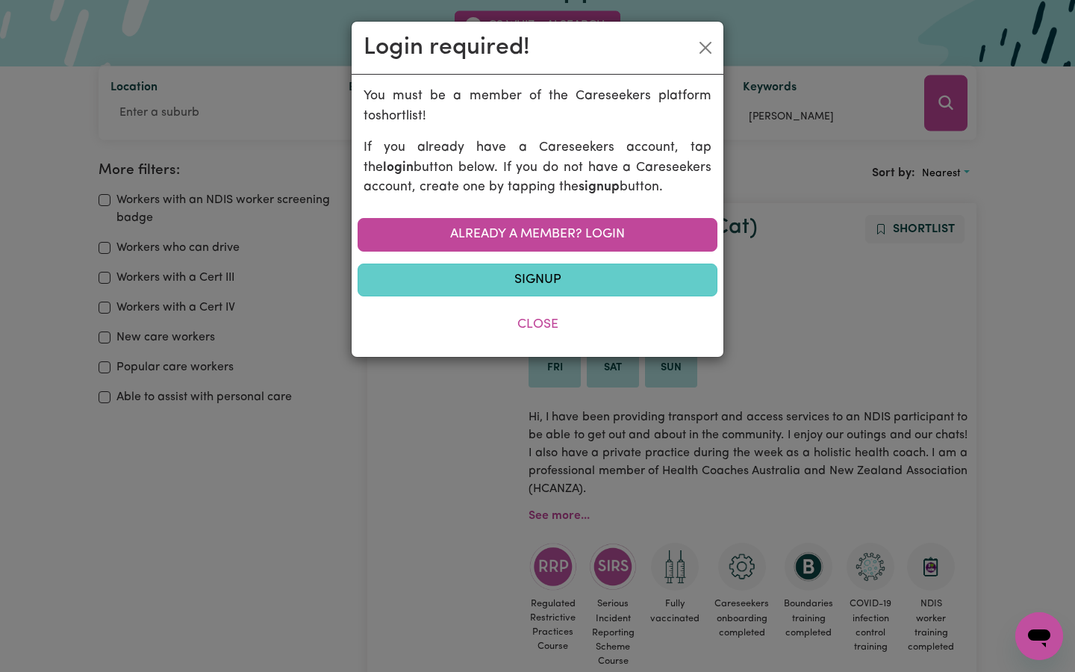
click at [556, 272] on link "Signup" at bounding box center [538, 280] width 360 height 33
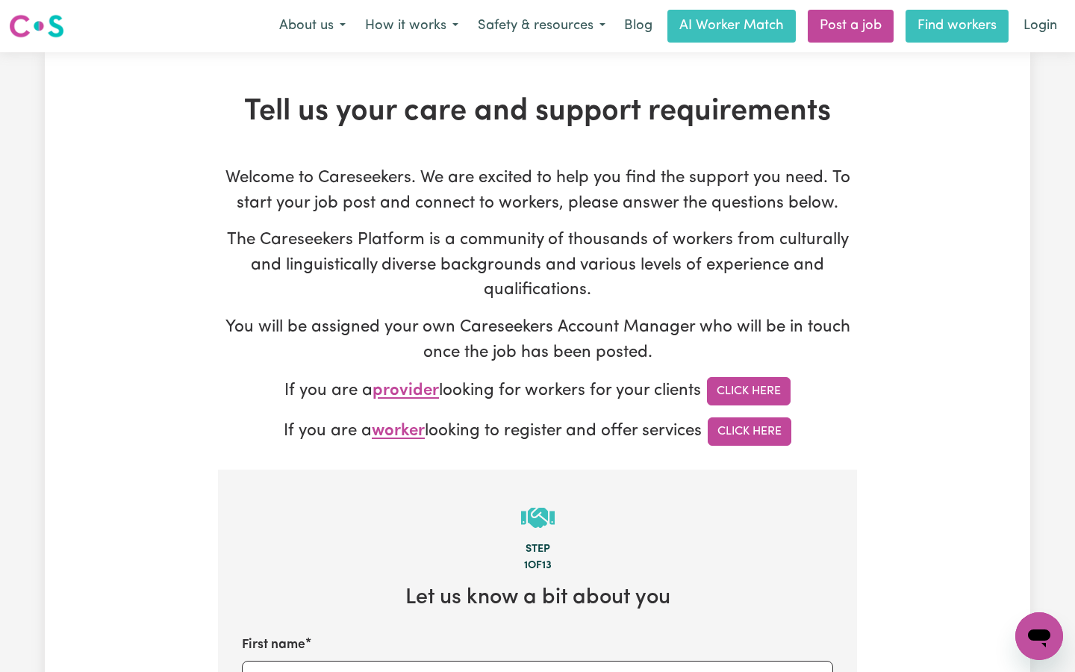
click at [943, 22] on link "Find workers" at bounding box center [957, 26] width 103 height 33
